Goal: Find specific page/section: Find specific page/section

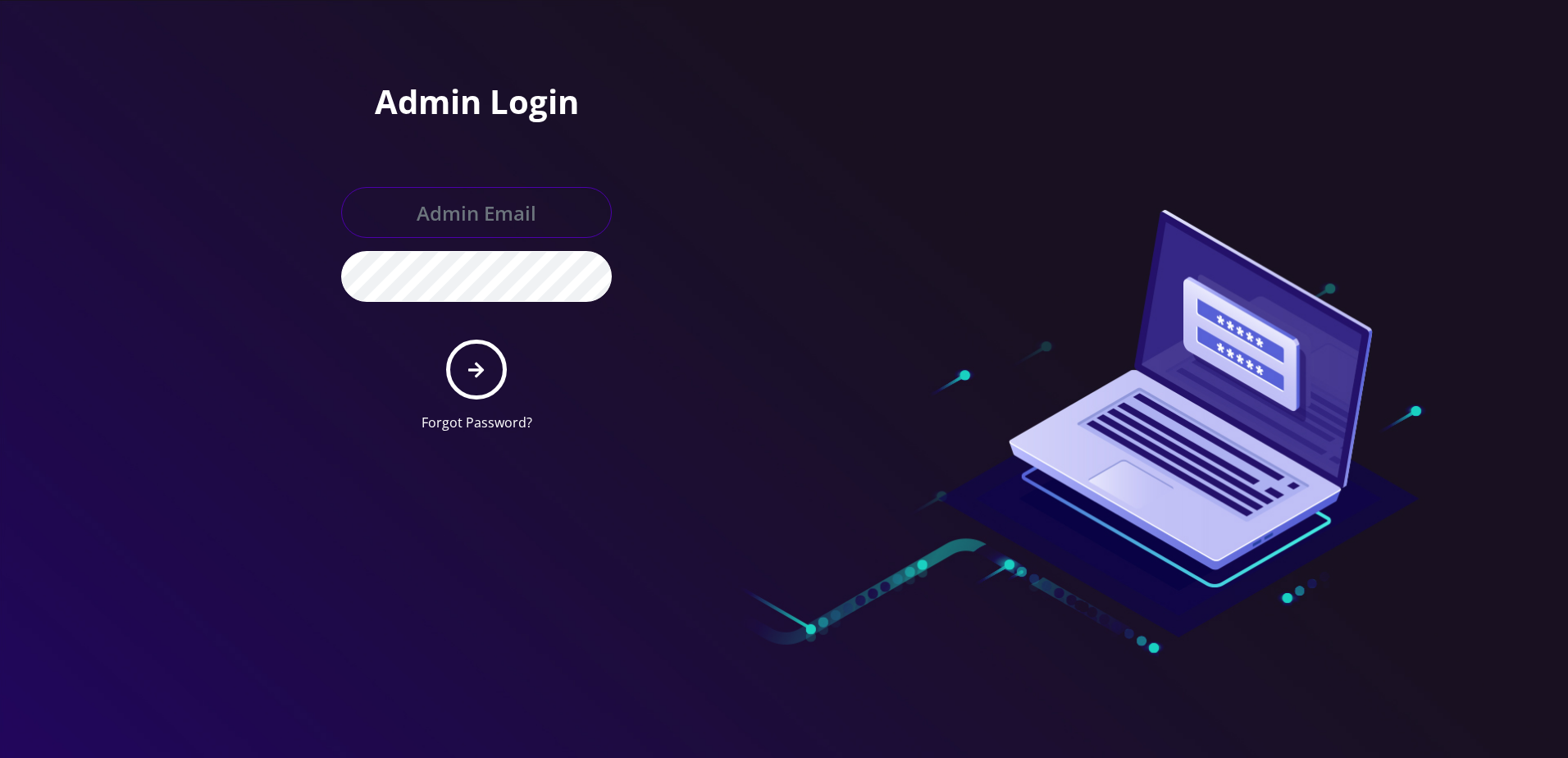
type input "larry@koshercell.org"
click at [464, 360] on button "submit" at bounding box center [476, 369] width 60 height 60
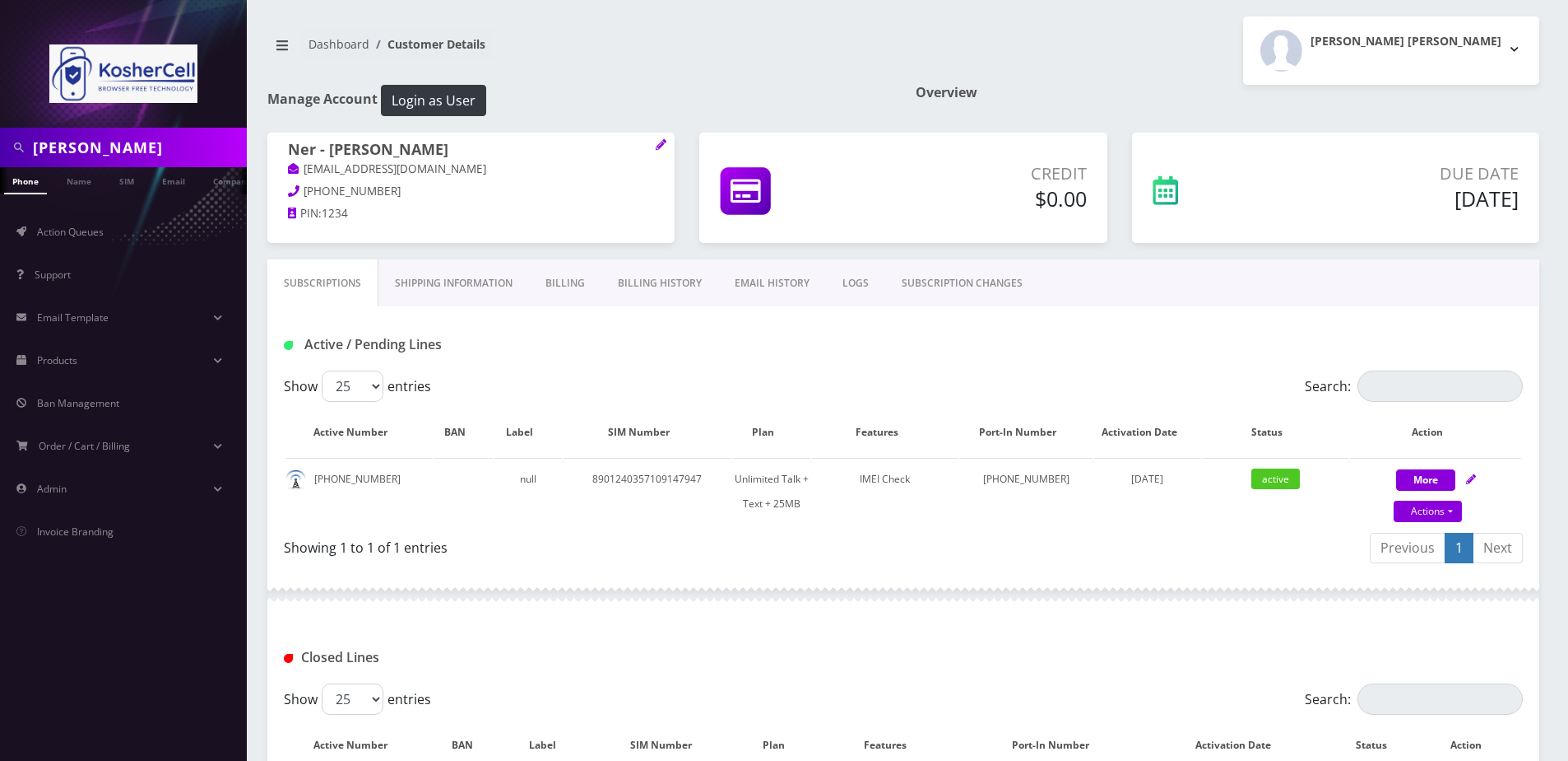
click at [168, 147] on input "[PERSON_NAME]" at bounding box center [138, 147] width 210 height 31
type input "7326646174"
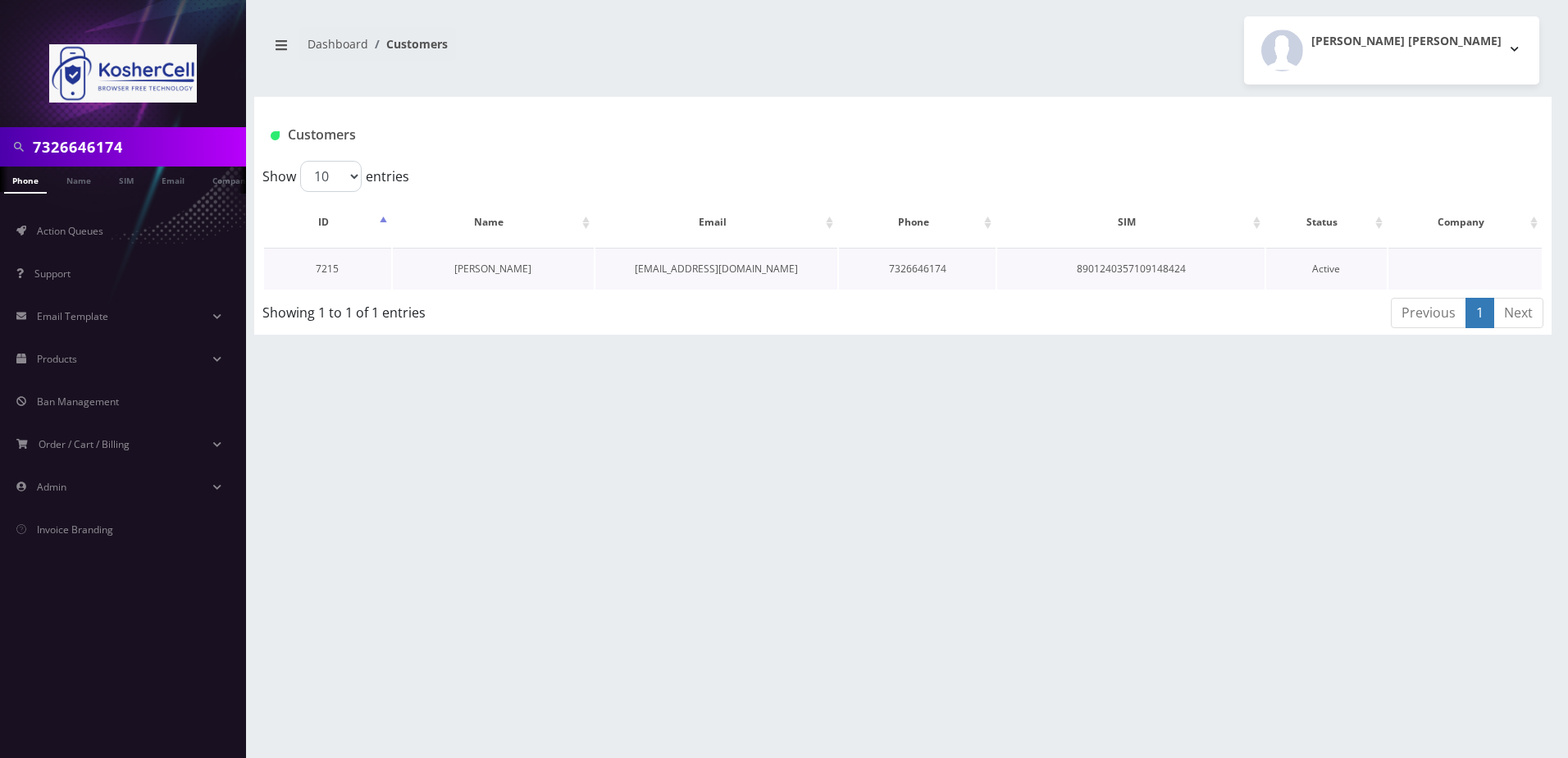
click at [467, 265] on link "Shragi Schachter" at bounding box center [492, 268] width 77 height 14
